Goal: Navigation & Orientation: Find specific page/section

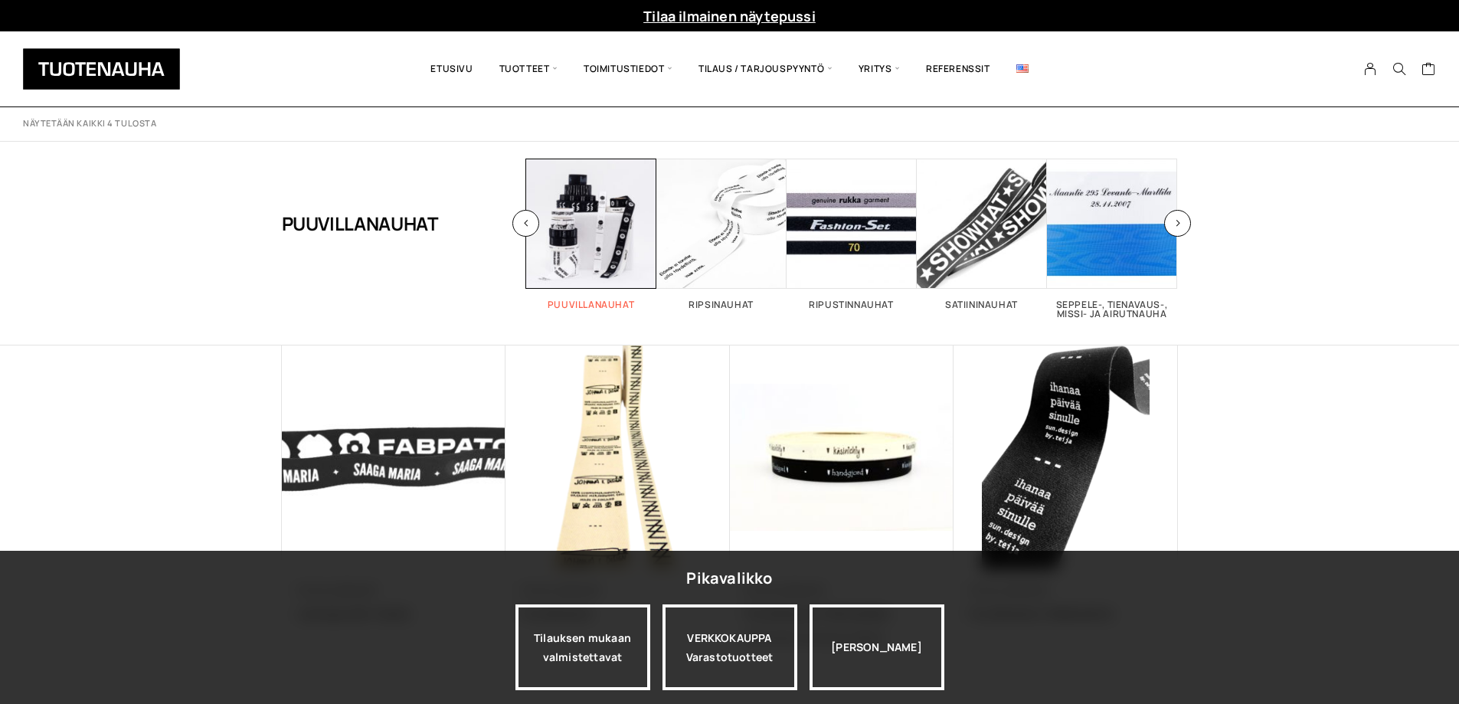
click at [598, 227] on span "Visit product category Puuvillanauhat" at bounding box center [591, 224] width 130 height 130
click at [754, 253] on span "Visit product category Ripsinauhat" at bounding box center [722, 224] width 130 height 130
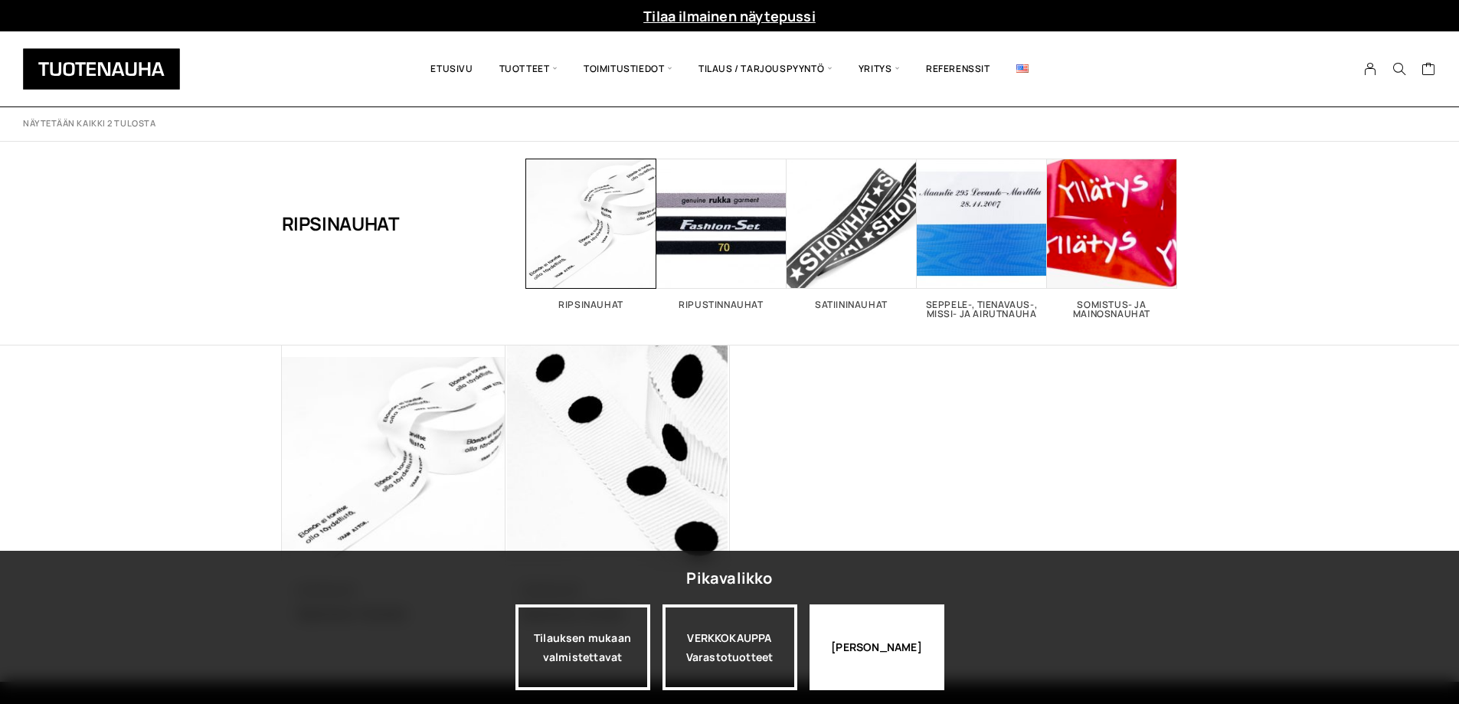
drag, startPoint x: 894, startPoint y: 660, endPoint x: 894, endPoint y: 629, distance: 31.4
click at [894, 659] on div "[PERSON_NAME]" at bounding box center [877, 647] width 135 height 86
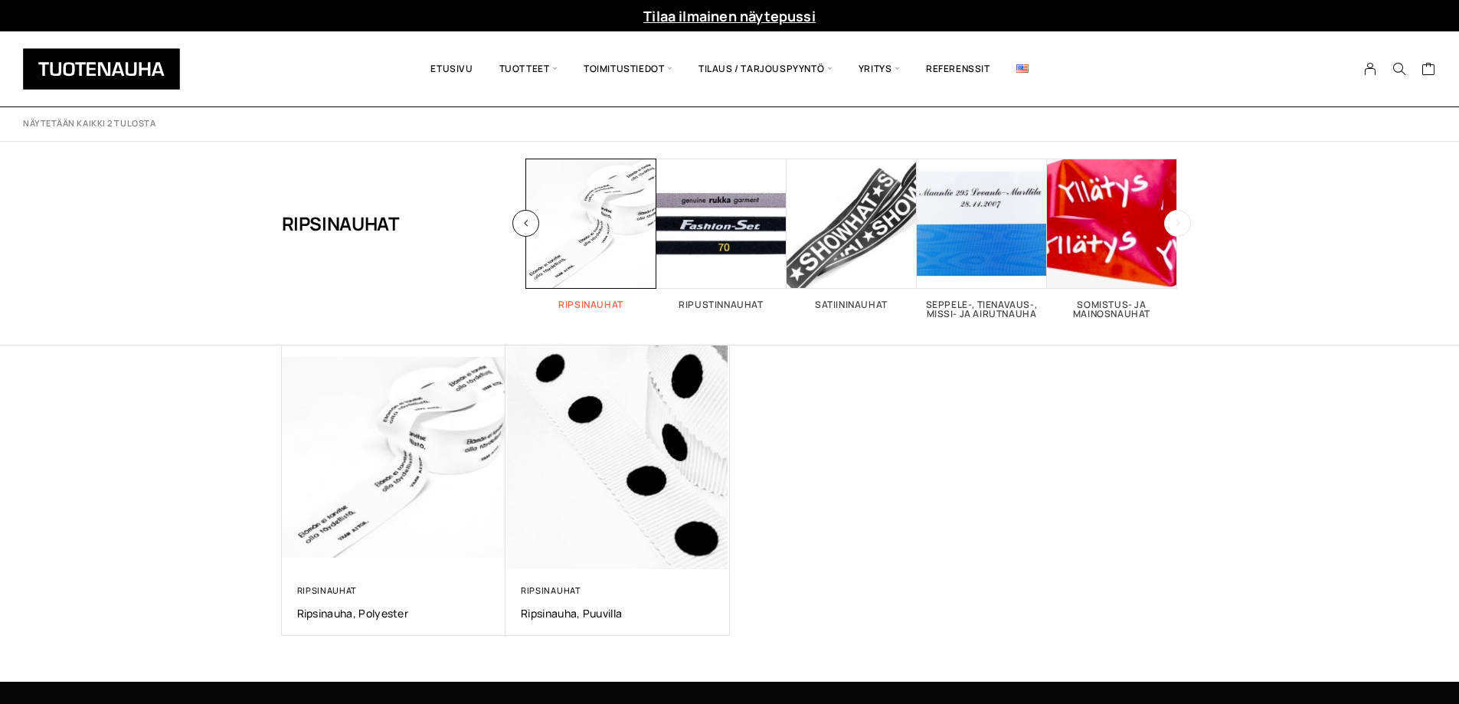
drag, startPoint x: 582, startPoint y: 257, endPoint x: 582, endPoint y: 249, distance: 8.4
click at [582, 249] on span "Visit product category Ripsinauhat" at bounding box center [591, 224] width 130 height 130
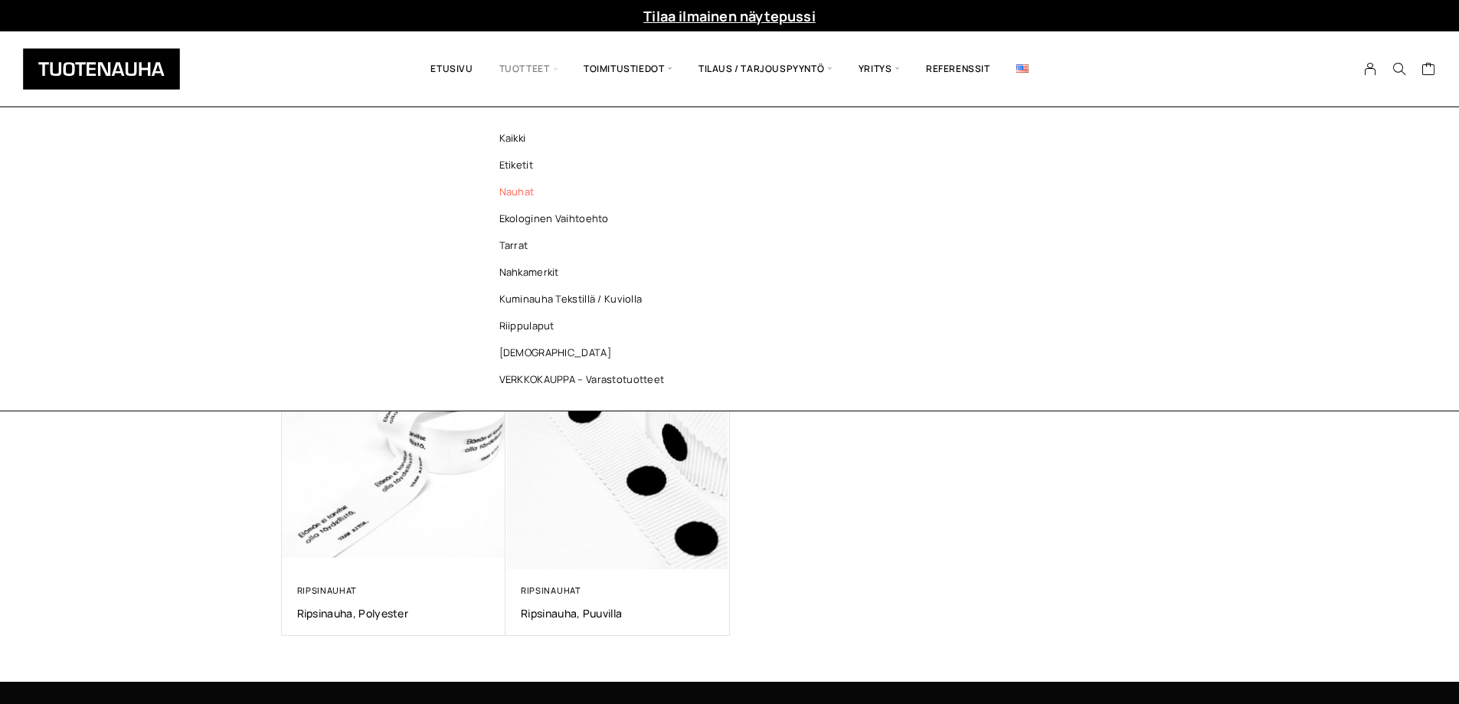
click at [527, 197] on link "Nauhat" at bounding box center [586, 191] width 222 height 27
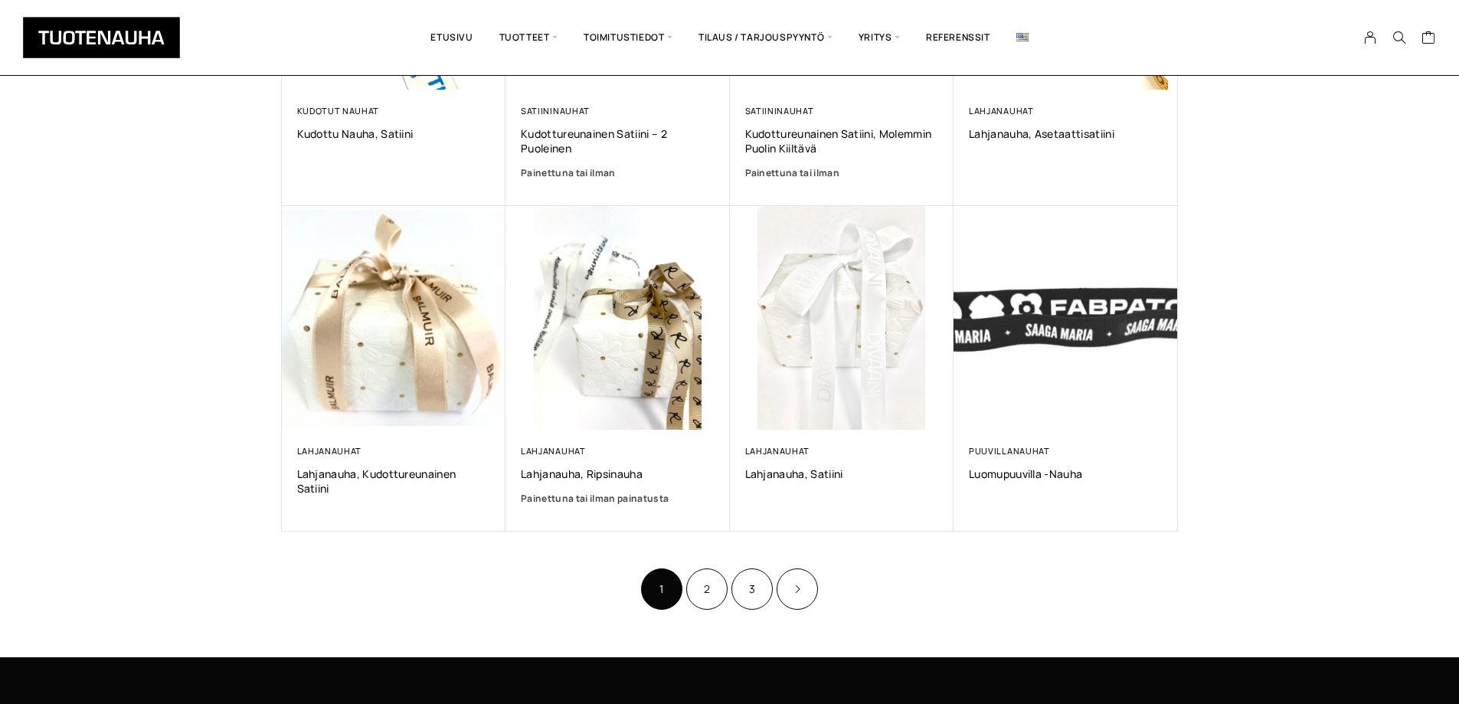
scroll to position [1027, 0]
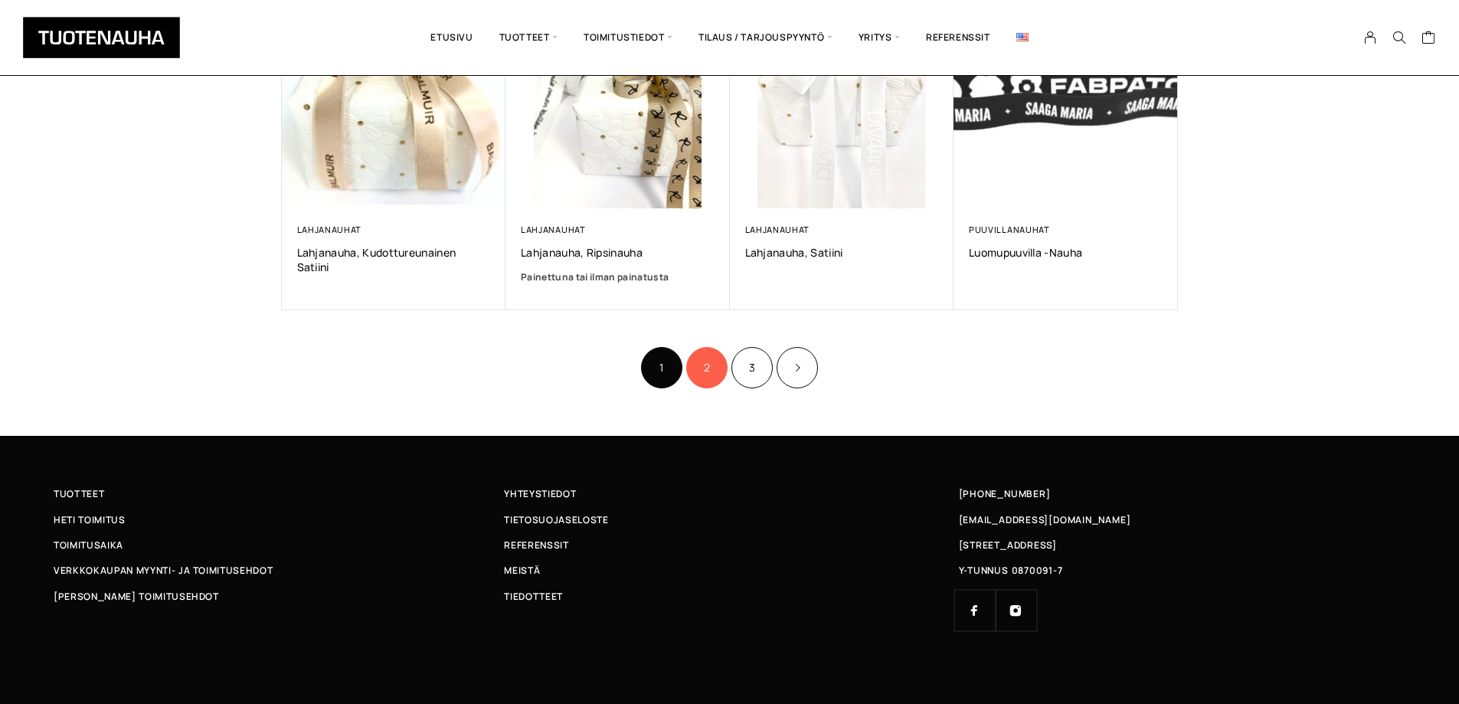
click at [698, 361] on link "2" at bounding box center [706, 367] width 41 height 41
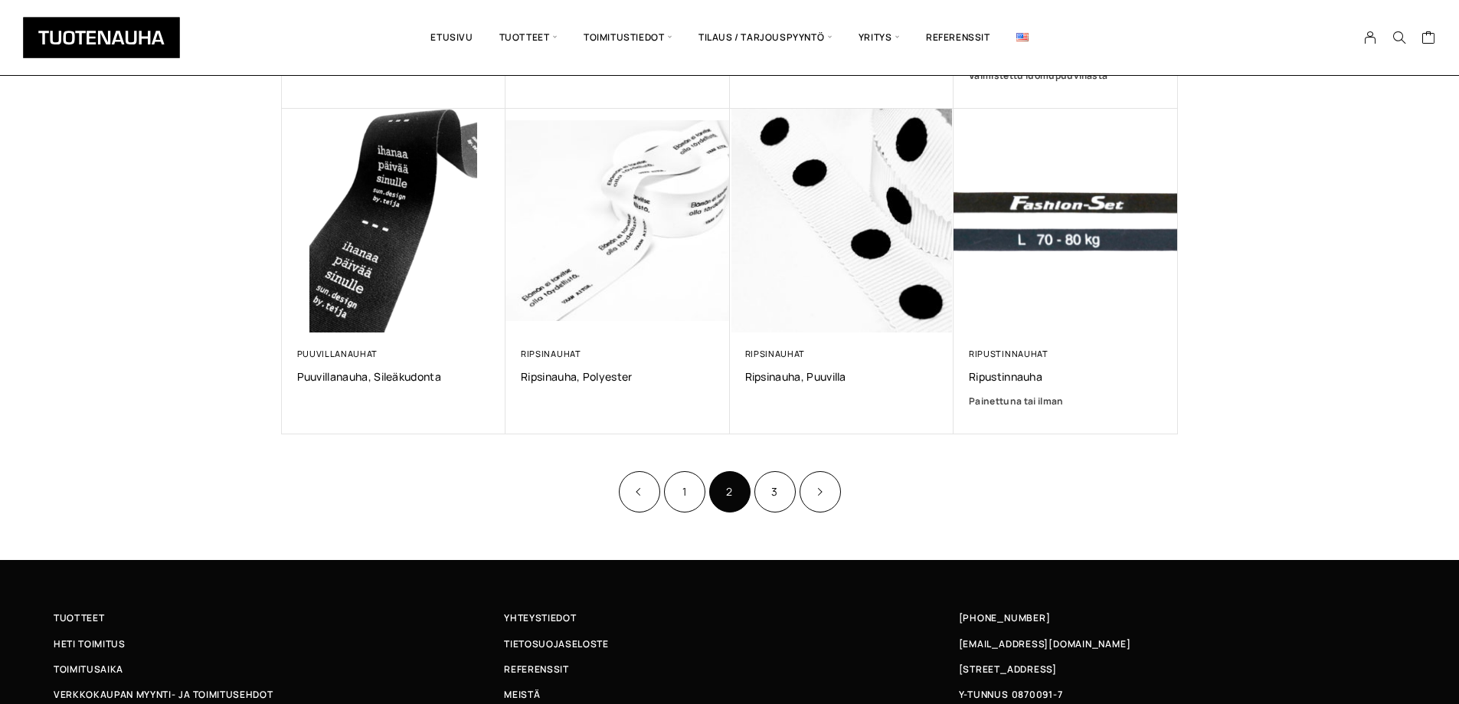
scroll to position [896, 0]
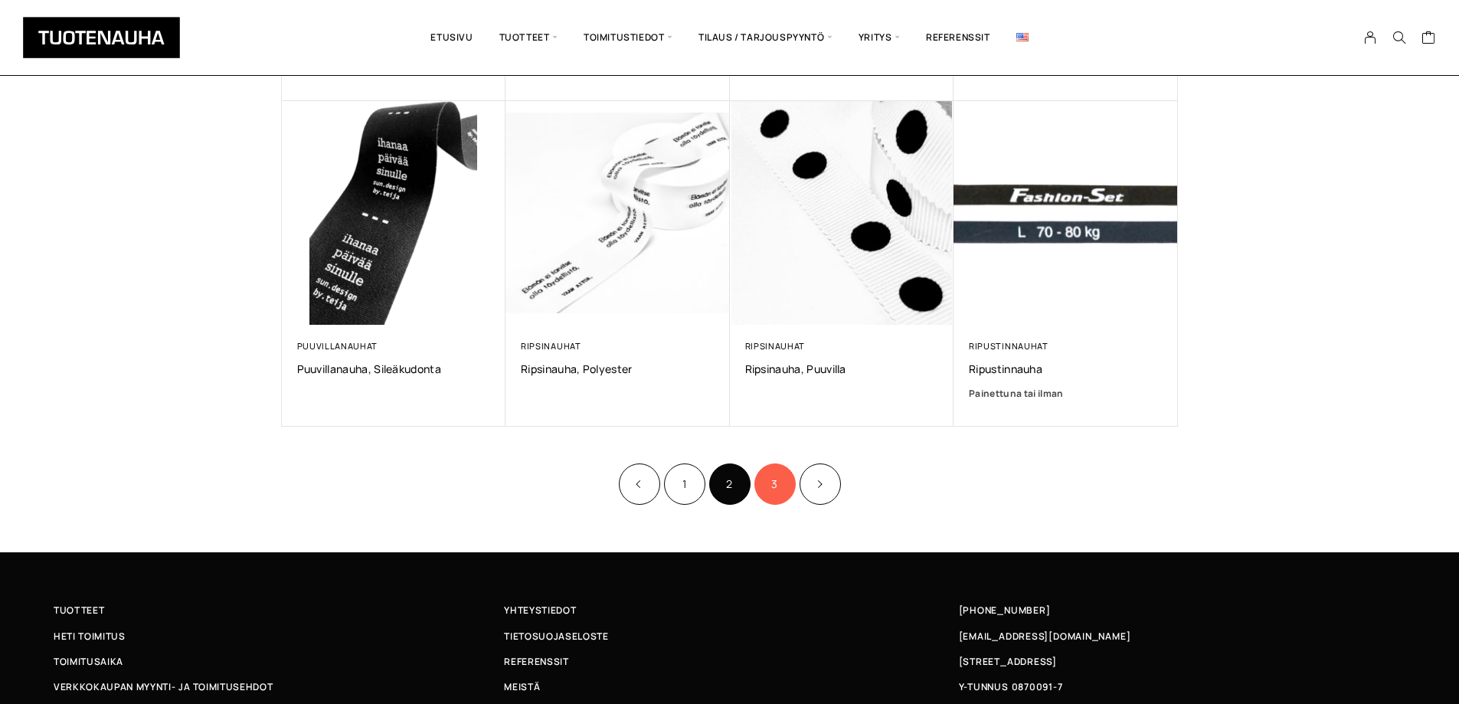
click at [788, 496] on link "3" at bounding box center [775, 483] width 41 height 41
